Goal: Task Accomplishment & Management: Use online tool/utility

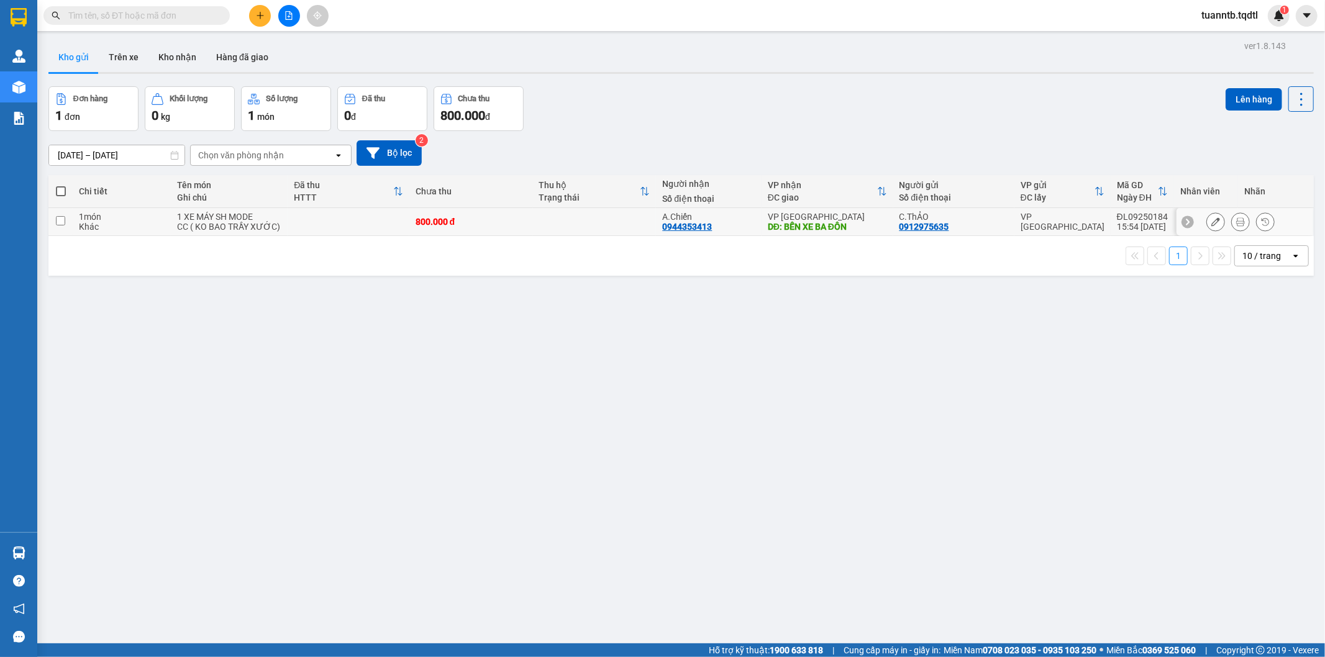
click at [229, 222] on div "CC ( KO BAO TRẦY XƯỚC)" at bounding box center [229, 227] width 104 height 10
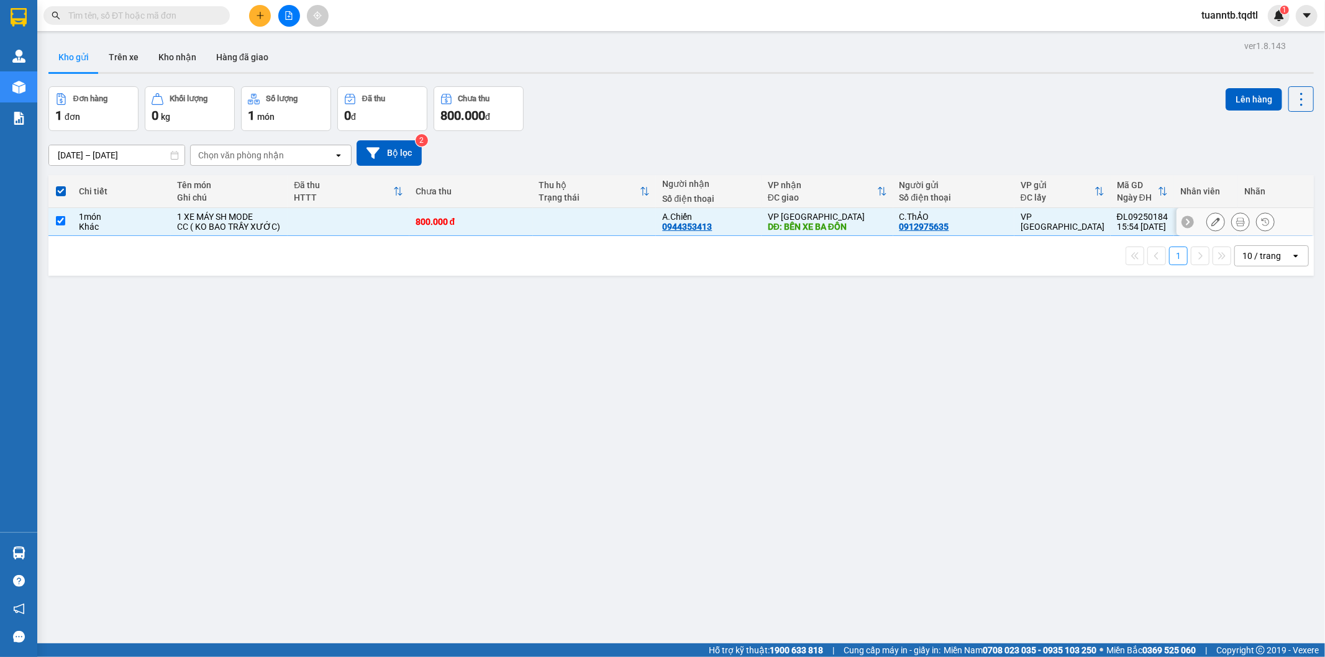
click at [225, 219] on div "1 XE MÁY SH MODE" at bounding box center [229, 217] width 104 height 10
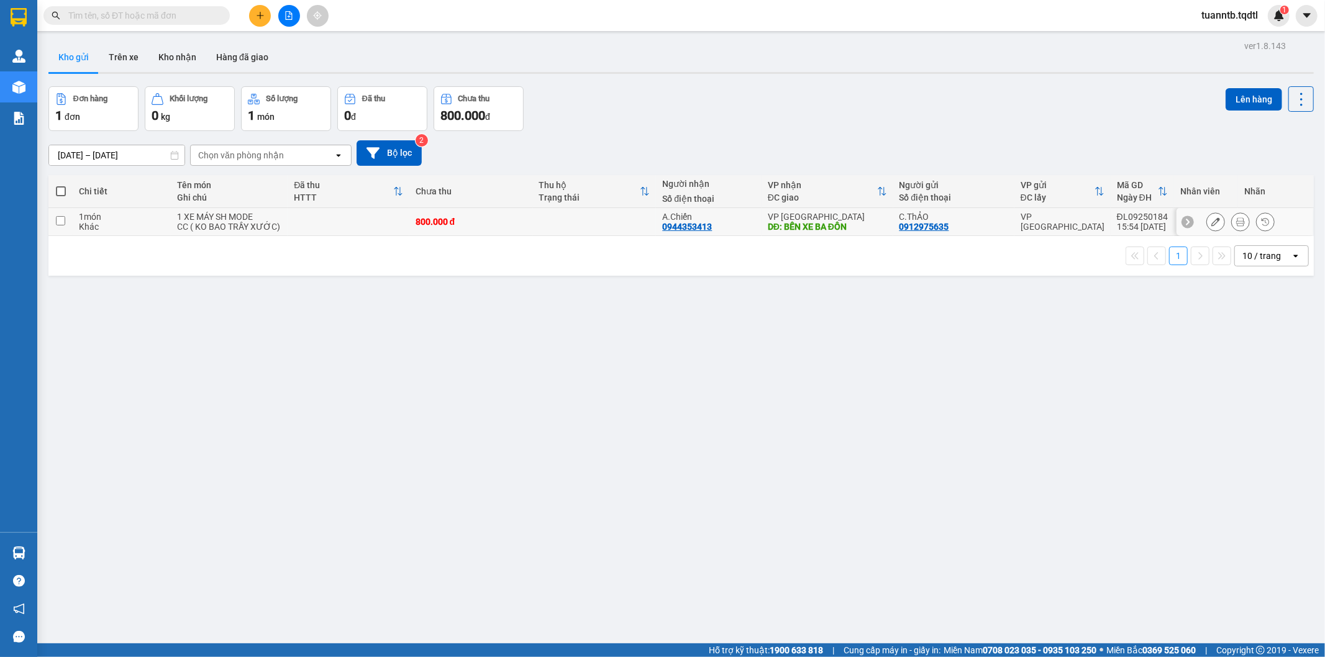
click at [225, 219] on div "1 XE MÁY SH MODE" at bounding box center [229, 217] width 104 height 10
checkbox input "false"
click at [1236, 222] on icon at bounding box center [1240, 221] width 9 height 9
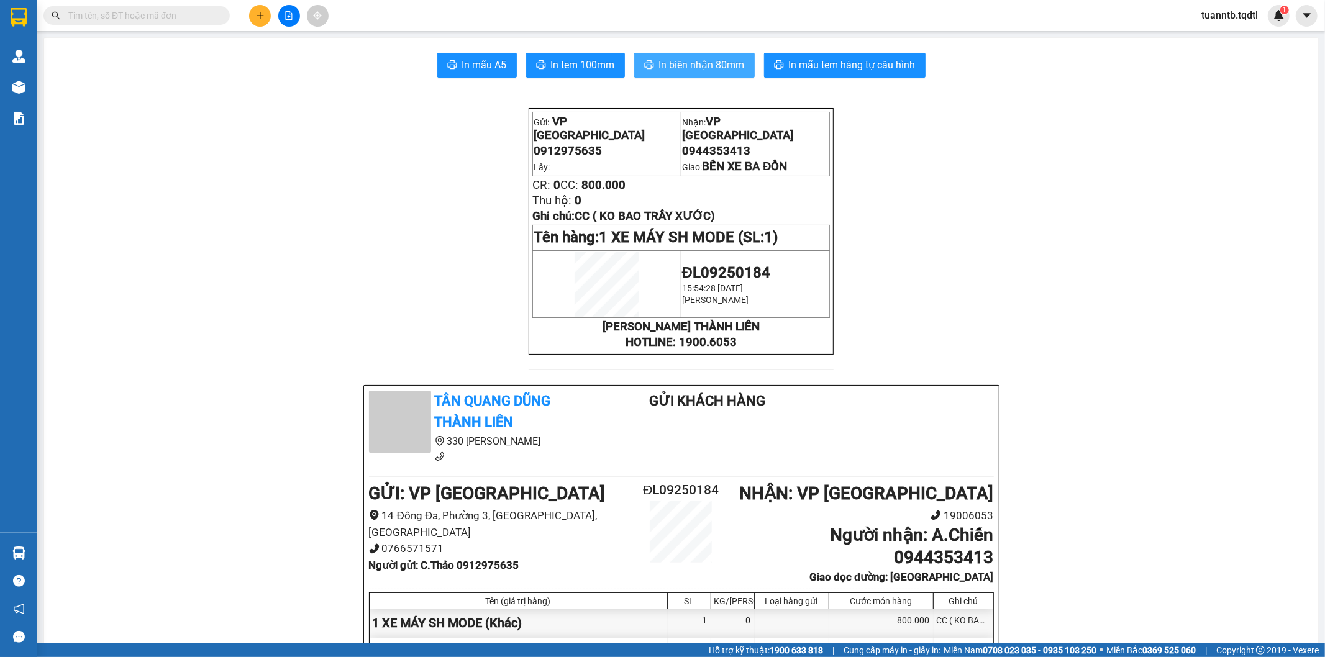
click at [704, 58] on span "In biên nhận 80mm" at bounding box center [702, 65] width 86 height 16
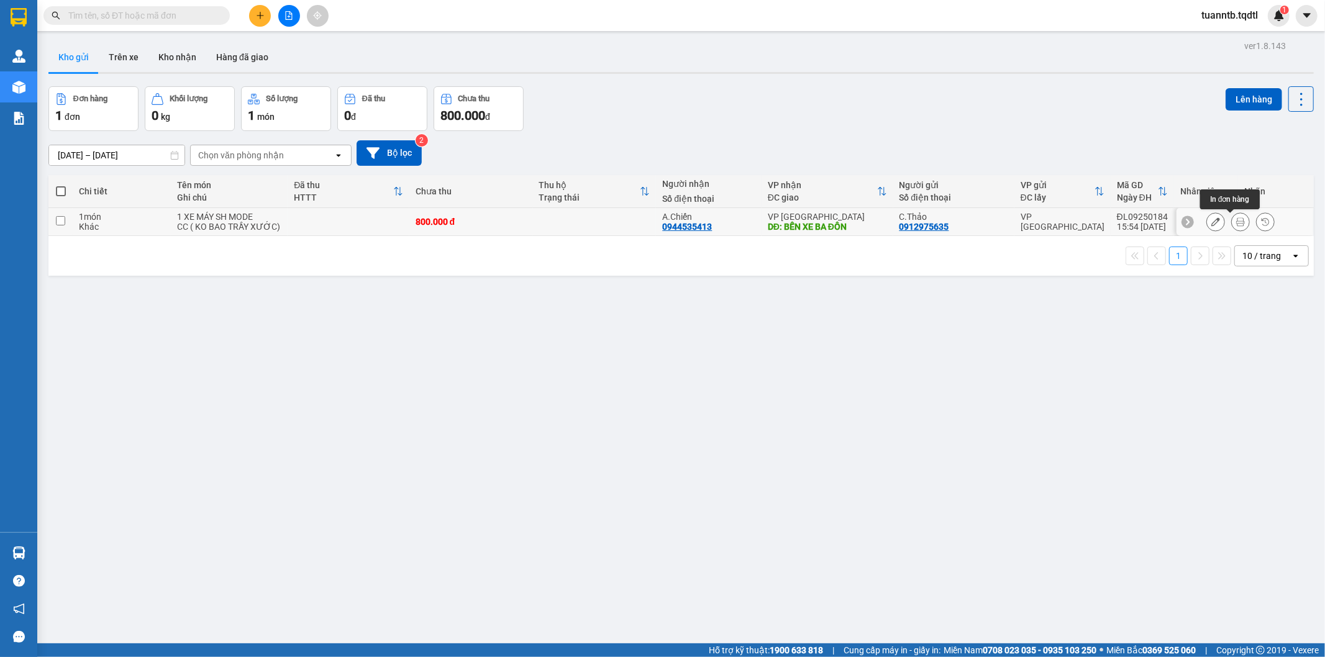
click at [1231, 221] on button at bounding box center [1239, 222] width 17 height 22
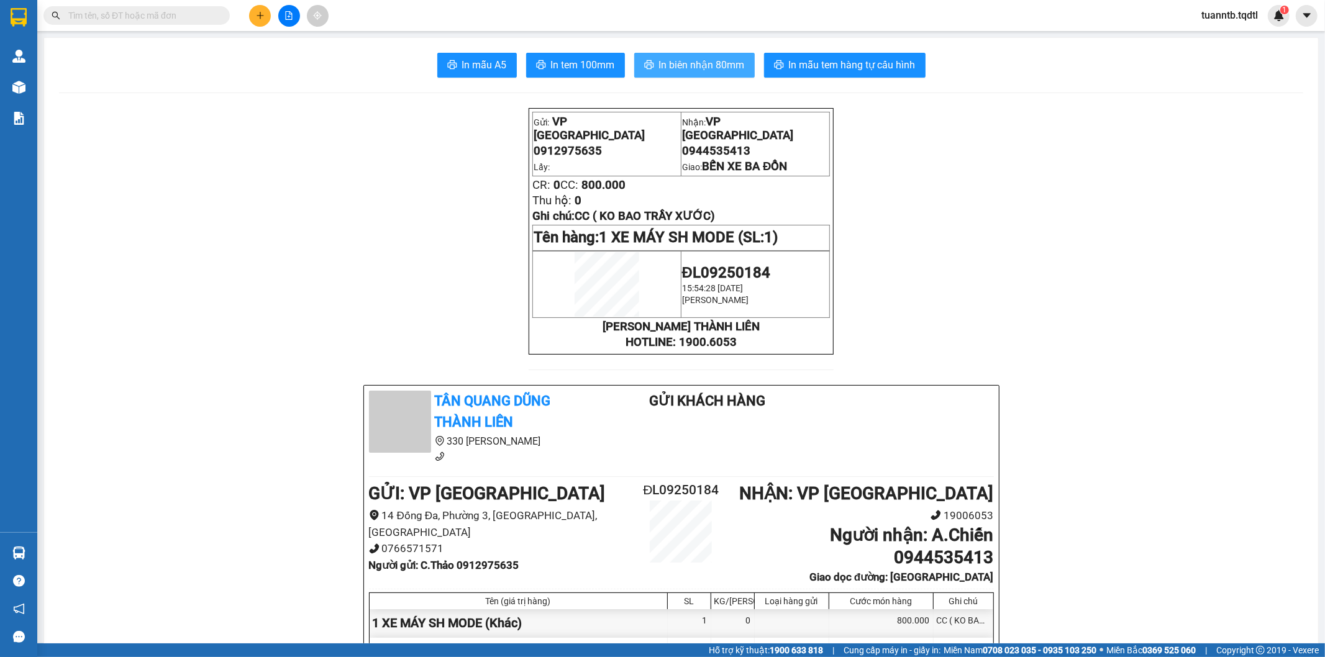
drag, startPoint x: 684, startPoint y: 56, endPoint x: 719, endPoint y: 78, distance: 40.8
click at [684, 55] on button "In biên nhận 80mm" at bounding box center [694, 65] width 120 height 25
